Goal: Check status: Check status

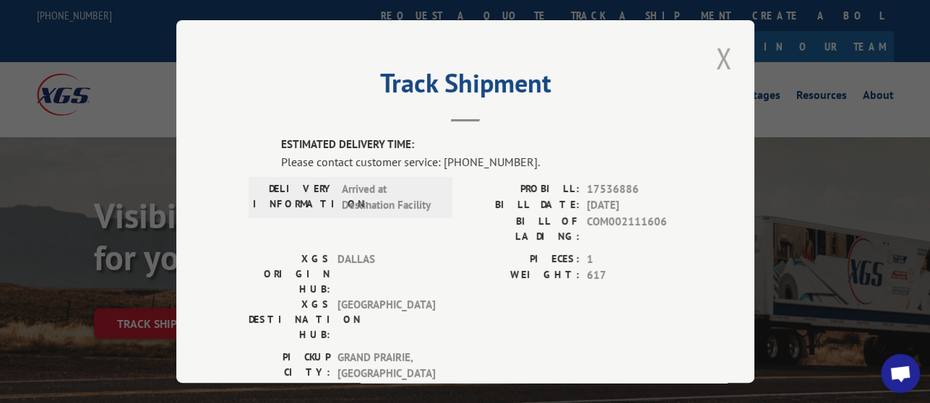
click at [722, 48] on button "Close modal" at bounding box center [723, 58] width 25 height 40
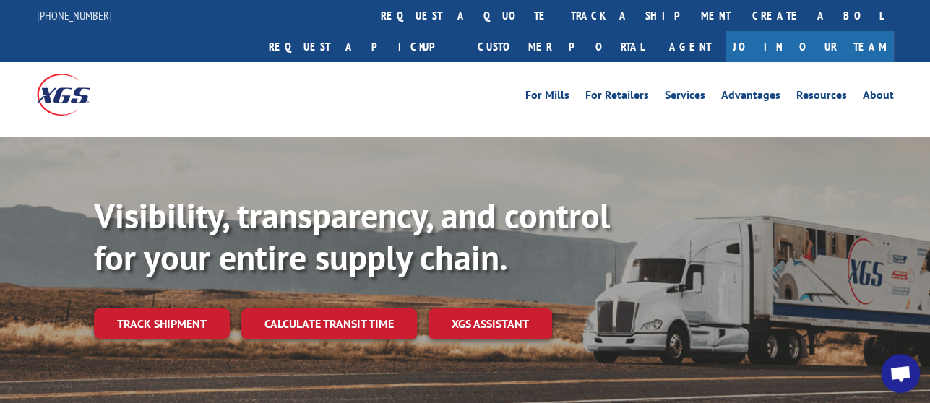
click at [827, 31] on link "Join Our Team" at bounding box center [809, 46] width 168 height 31
click at [725, 31] on link "Agent" at bounding box center [689, 46] width 71 height 31
click at [52, 74] on img at bounding box center [63, 94] width 53 height 41
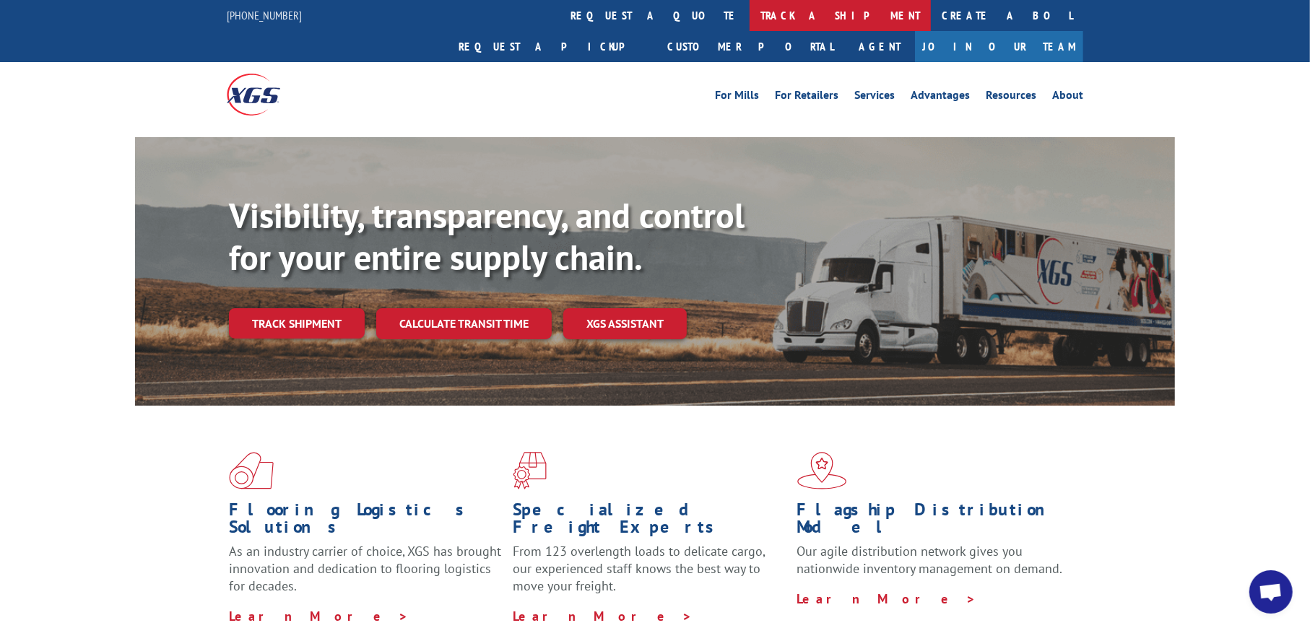
click at [750, 15] on link "track a shipment" at bounding box center [840, 15] width 181 height 31
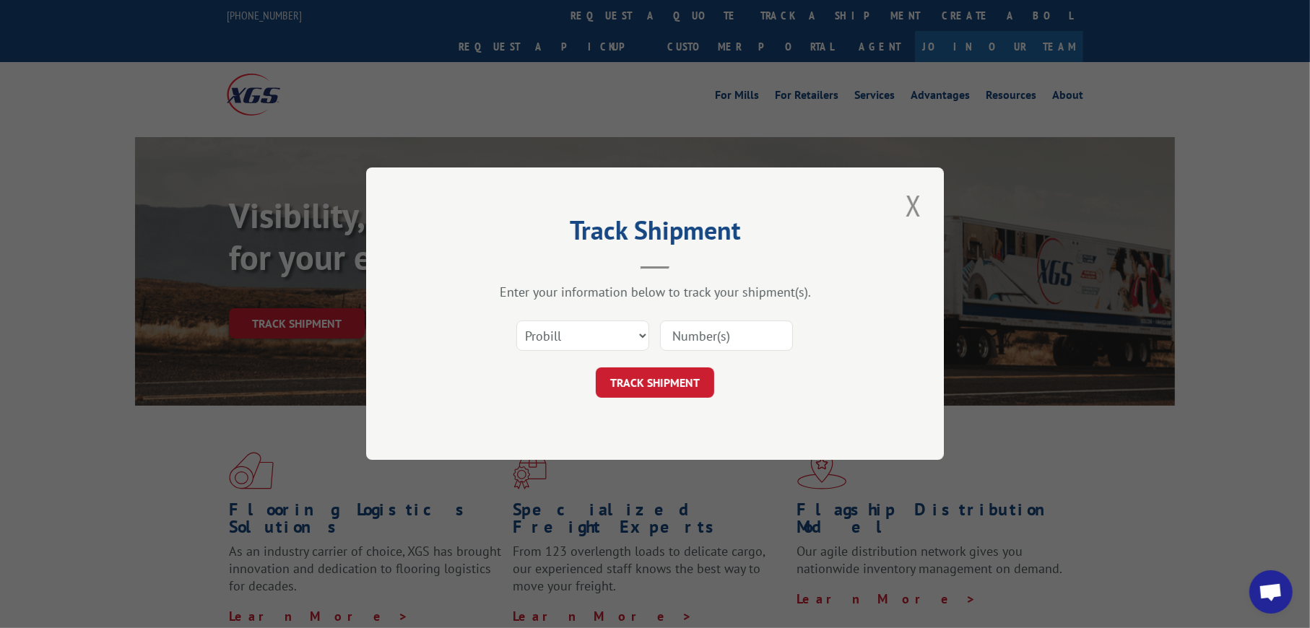
click at [737, 330] on input at bounding box center [726, 336] width 133 height 30
paste input "17536886"
type input "17536886"
click at [696, 376] on button "TRACK SHIPMENT" at bounding box center [655, 383] width 118 height 30
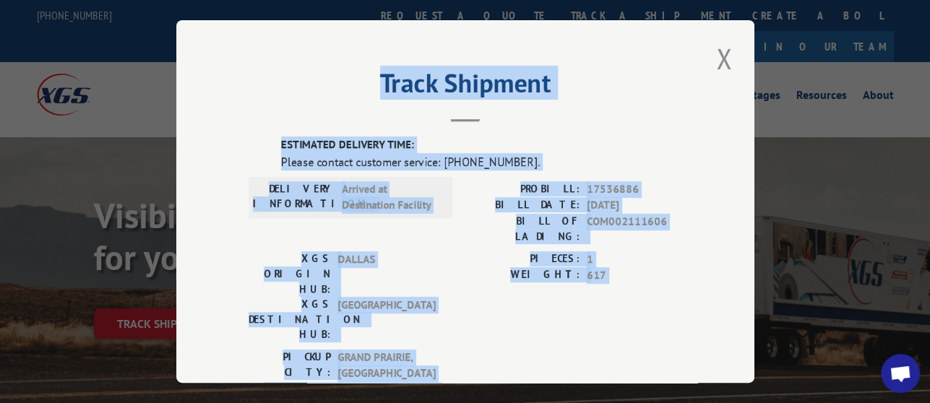
drag, startPoint x: 361, startPoint y: 84, endPoint x: 592, endPoint y: 303, distance: 318.8
click at [592, 303] on div "Track Shipment ESTIMATED DELIVERY TIME: Please contact customer service: [PHONE…" at bounding box center [465, 201] width 578 height 363
click at [592, 349] on div "[GEOGRAPHIC_DATA]: [GEOGRAPHIC_DATA] , [GEOGRAPHIC_DATA]: [GEOGRAPHIC_DATA] , […" at bounding box center [464, 385] width 433 height 72
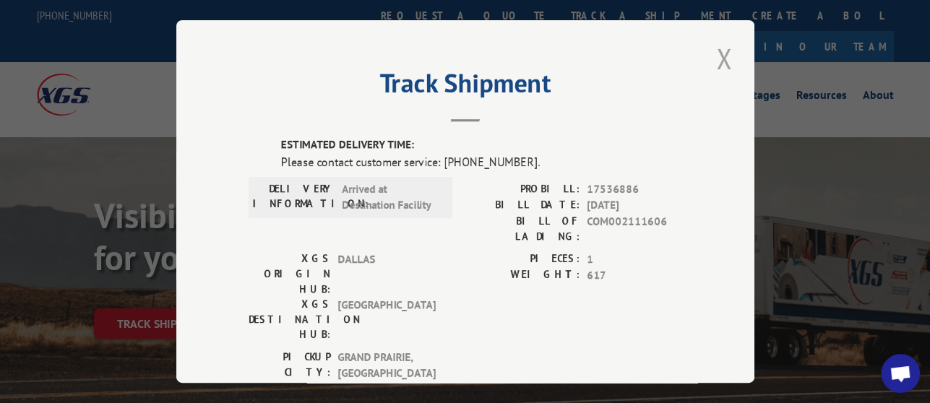
click at [719, 54] on button "Close modal" at bounding box center [723, 58] width 25 height 40
